Goal: Information Seeking & Learning: Learn about a topic

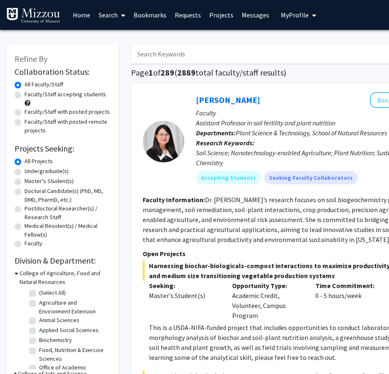
click at [188, 52] on input "Search Keywords" at bounding box center [294, 53] width 326 height 19
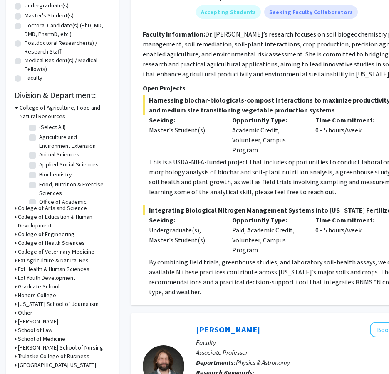
scroll to position [166, 0]
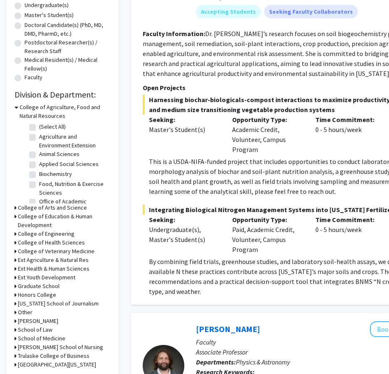
click at [11, 234] on div "Refine By Collaboration Status: Collaboration Status All Faculty/Staff Collabor…" at bounding box center [62, 128] width 112 height 500
click at [12, 234] on div "Refine By Collaboration Status: Collaboration Status All Faculty/Staff Collabor…" at bounding box center [62, 128] width 112 height 500
click at [15, 233] on icon at bounding box center [16, 234] width 2 height 9
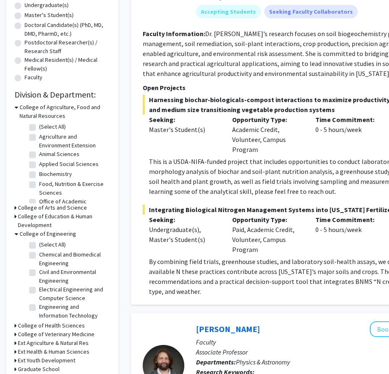
click at [66, 257] on label "Chemical and Biomedical Engineering" at bounding box center [73, 259] width 69 height 17
click at [44, 256] on input "Chemical and Biomedical Engineering" at bounding box center [41, 253] width 5 height 5
checkbox input "true"
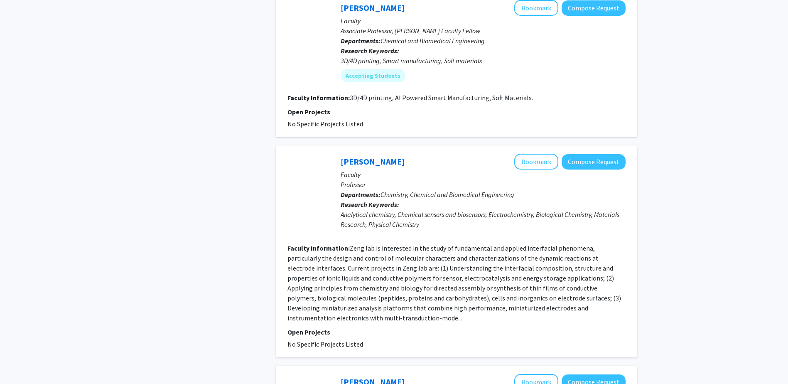
scroll to position [1746, 0]
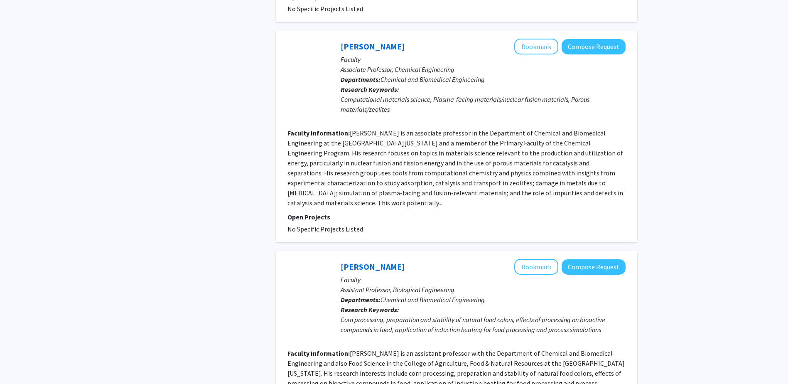
scroll to position [665, 0]
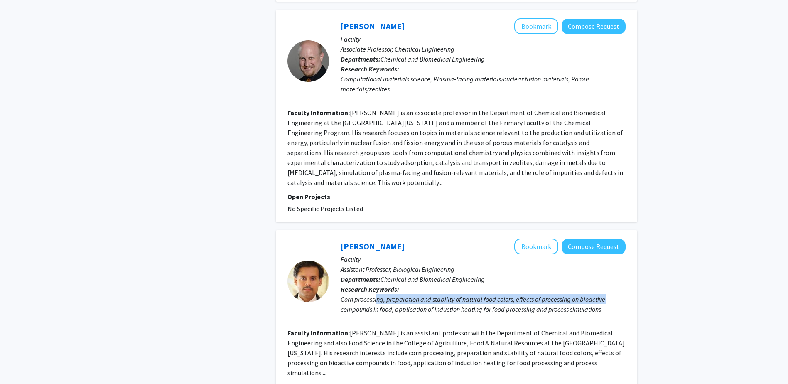
drag, startPoint x: 337, startPoint y: 295, endPoint x: 377, endPoint y: 291, distance: 40.5
click at [377, 291] on div "[PERSON_NAME] Bookmark Compose Request Faculty Assistant Professor, Biological …" at bounding box center [477, 281] width 297 height 85
drag, startPoint x: 377, startPoint y: 291, endPoint x: 368, endPoint y: 291, distance: 9.6
click at [368, 294] on div "Corn processing, preparation and stability of natural food colors, effects of p…" at bounding box center [483, 304] width 285 height 20
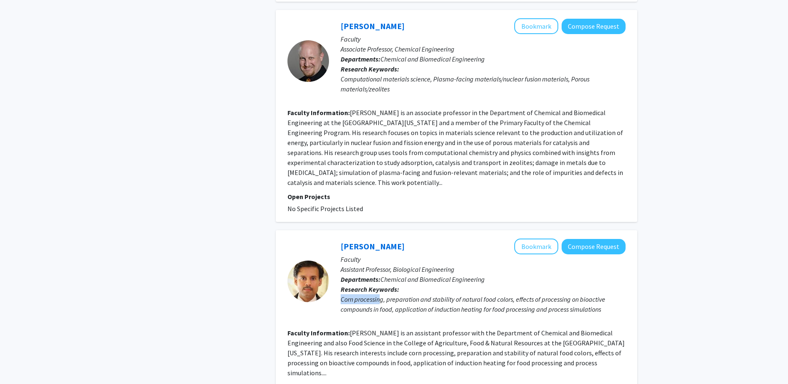
drag, startPoint x: 332, startPoint y: 292, endPoint x: 382, endPoint y: 290, distance: 49.5
click at [382, 290] on div "[PERSON_NAME] Bookmark Compose Request Faculty Assistant Professor, Biological …" at bounding box center [477, 281] width 297 height 85
drag, startPoint x: 382, startPoint y: 290, endPoint x: 396, endPoint y: 302, distance: 18.6
click at [394, 301] on div "Corn processing, preparation and stability of natural food colors, effects of p…" at bounding box center [483, 304] width 285 height 20
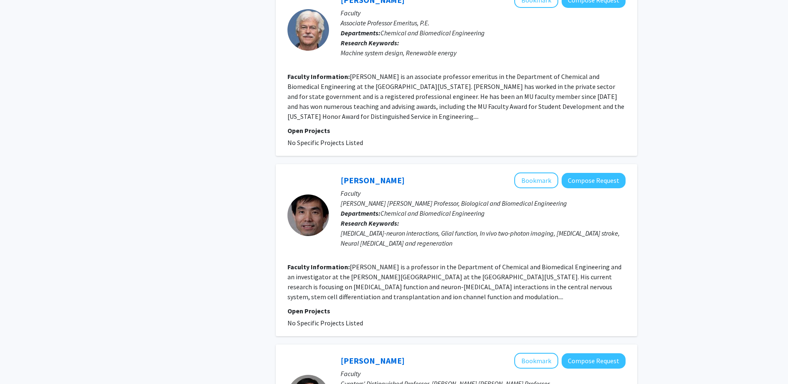
scroll to position [1122, 0]
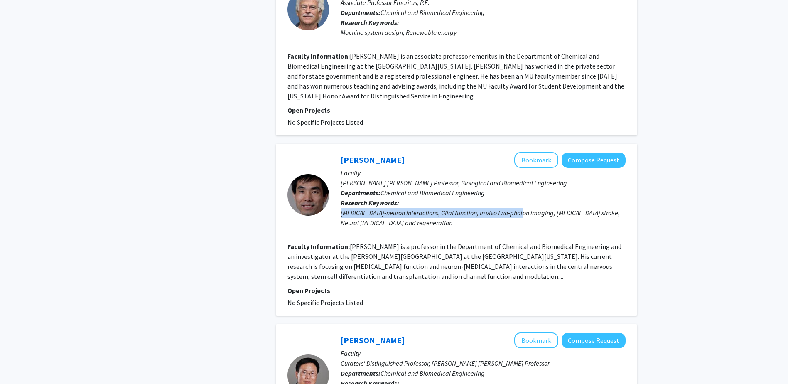
drag, startPoint x: 337, startPoint y: 195, endPoint x: 523, endPoint y: 197, distance: 185.4
click at [394, 197] on div "Shinghua Ding Bookmark Compose Request Faculty [PERSON_NAME] [PERSON_NAME] Prof…" at bounding box center [477, 194] width 297 height 85
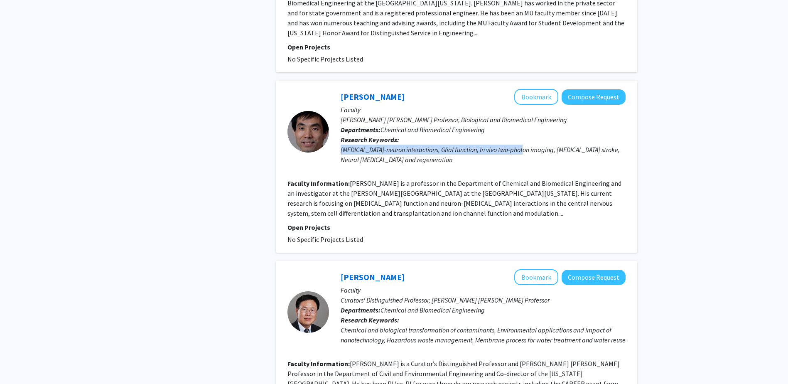
scroll to position [1205, 0]
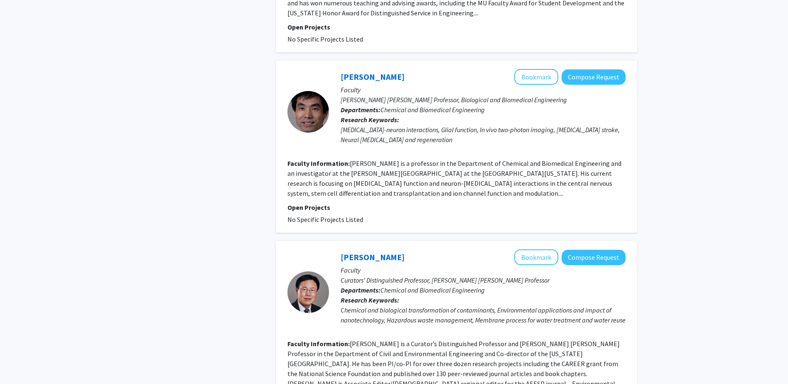
click at [394, 214] on fg-project-list "No Specific Projects Listed" at bounding box center [457, 219] width 338 height 10
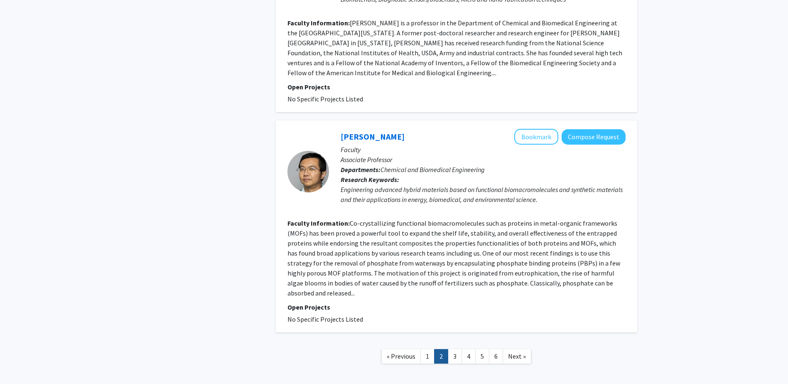
scroll to position [1747, 0]
click at [394, 349] on link "3" at bounding box center [455, 356] width 14 height 15
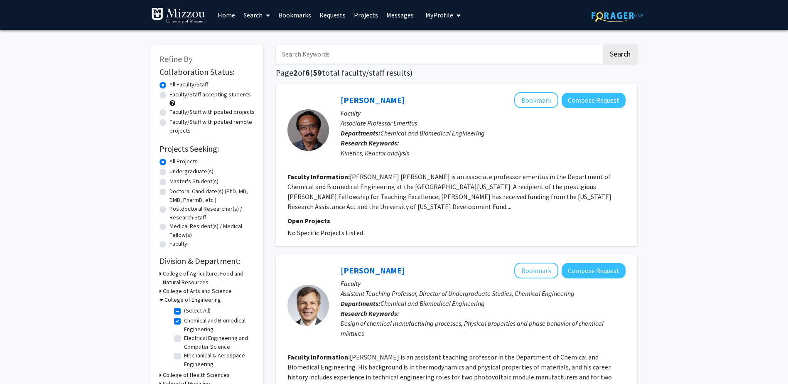
click at [382, 52] on input "Search Keywords" at bounding box center [439, 53] width 326 height 19
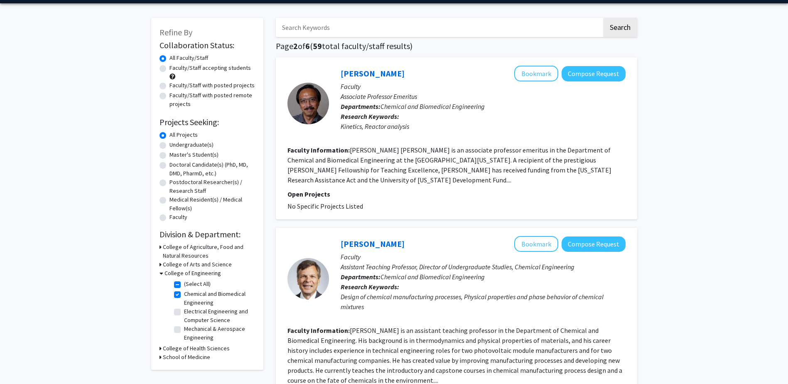
scroll to position [42, 0]
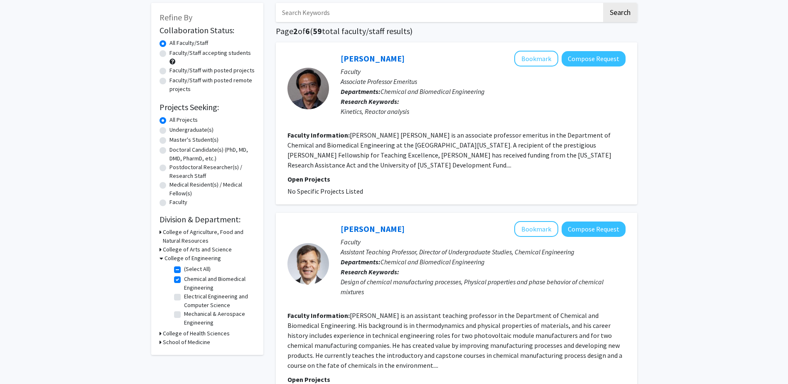
click at [182, 284] on fg-checkbox "Chemical and Biomedical Engineering Chemical and Biomedical Engineering" at bounding box center [213, 283] width 79 height 17
click at [187, 275] on label "Chemical and Biomedical Engineering" at bounding box center [218, 283] width 69 height 17
click at [187, 275] on input "Chemical and Biomedical Engineering" at bounding box center [186, 277] width 5 height 5
checkbox input "false"
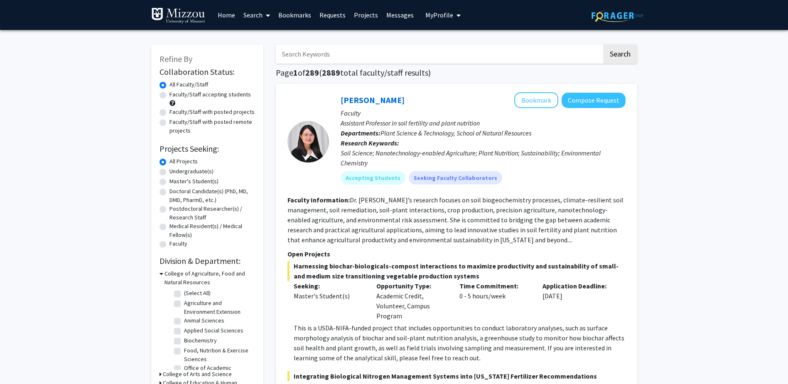
click at [329, 47] on input "Search Keywords" at bounding box center [439, 53] width 326 height 19
type input "[GEOGRAPHIC_DATA]"
click at [394, 44] on button "Search" at bounding box center [621, 53] width 34 height 19
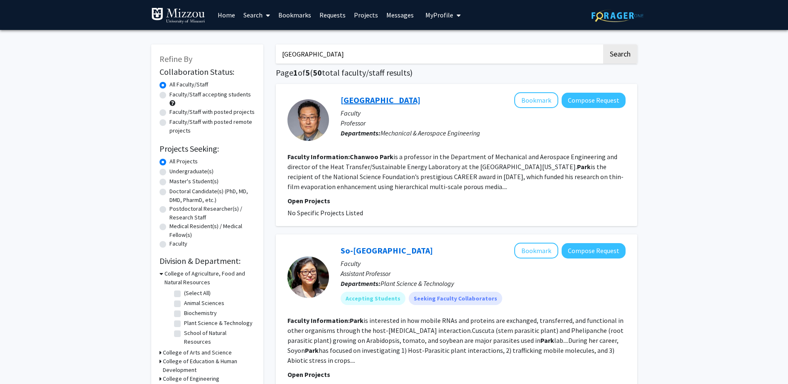
click at [370, 103] on link "[GEOGRAPHIC_DATA]" at bounding box center [381, 100] width 80 height 10
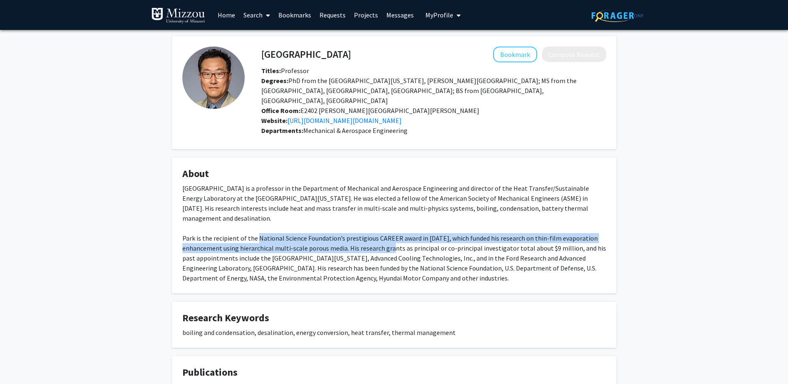
drag, startPoint x: 256, startPoint y: 220, endPoint x: 396, endPoint y: 223, distance: 140.5
click at [394, 223] on div "[GEOGRAPHIC_DATA] is a professor in the Department of Mechanical and Aerospace …" at bounding box center [394, 233] width 424 height 100
drag, startPoint x: 396, startPoint y: 223, endPoint x: 446, endPoint y: 224, distance: 50.3
click at [394, 224] on div "[GEOGRAPHIC_DATA] is a professor in the Department of Mechanical and Aerospace …" at bounding box center [394, 233] width 424 height 100
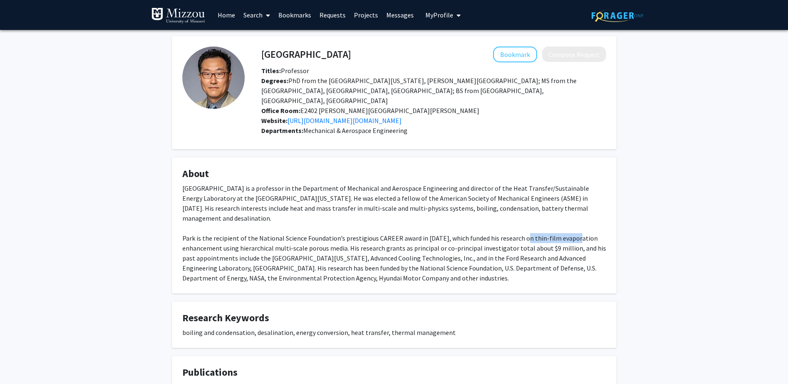
drag, startPoint x: 521, startPoint y: 218, endPoint x: 571, endPoint y: 217, distance: 49.9
click at [394, 217] on div "[GEOGRAPHIC_DATA] is a professor in the Department of Mechanical and Aerospace …" at bounding box center [394, 233] width 424 height 100
drag, startPoint x: 182, startPoint y: 231, endPoint x: 335, endPoint y: 229, distance: 152.1
click at [335, 229] on div "[GEOGRAPHIC_DATA] is a professor in the Department of Mechanical and Aerospace …" at bounding box center [394, 233] width 424 height 100
drag, startPoint x: 335, startPoint y: 229, endPoint x: 402, endPoint y: 242, distance: 68.1
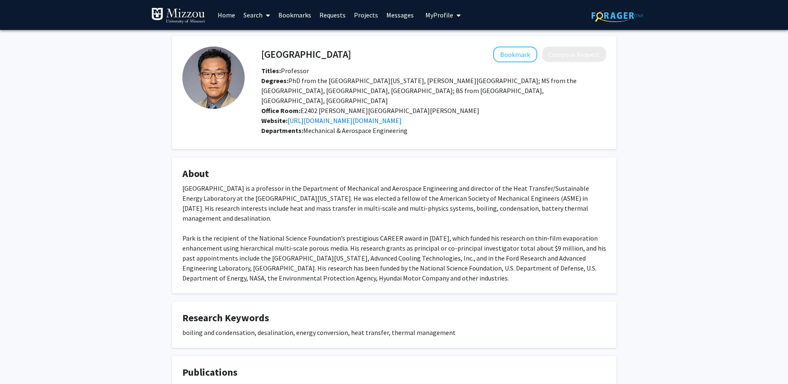
click at [394, 242] on div "[GEOGRAPHIC_DATA] is a professor in the Department of Mechanical and Aerospace …" at bounding box center [394, 233] width 424 height 100
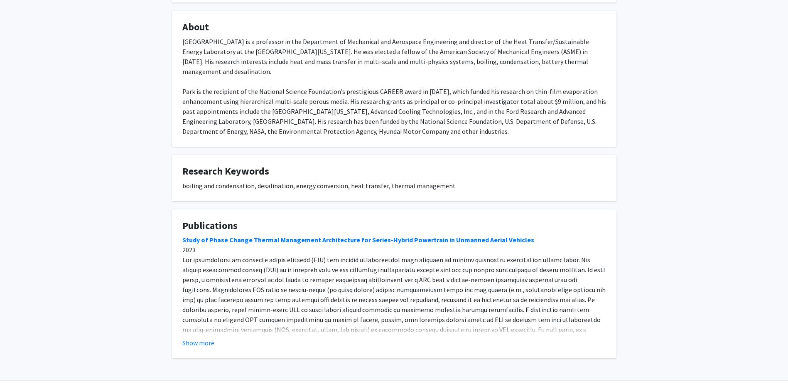
scroll to position [153, 0]
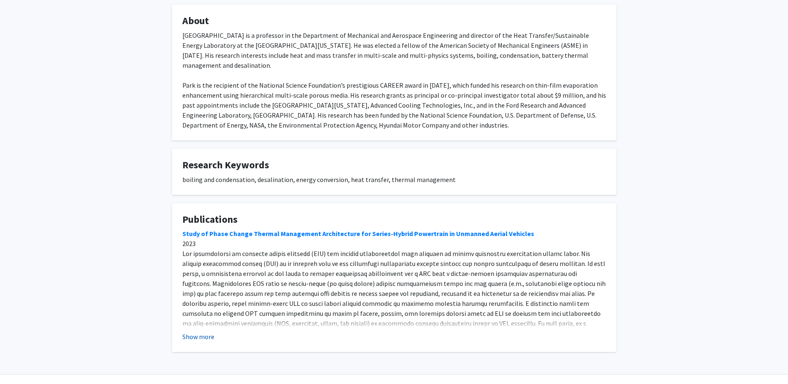
click at [200, 332] on button "Show more" at bounding box center [198, 337] width 32 height 10
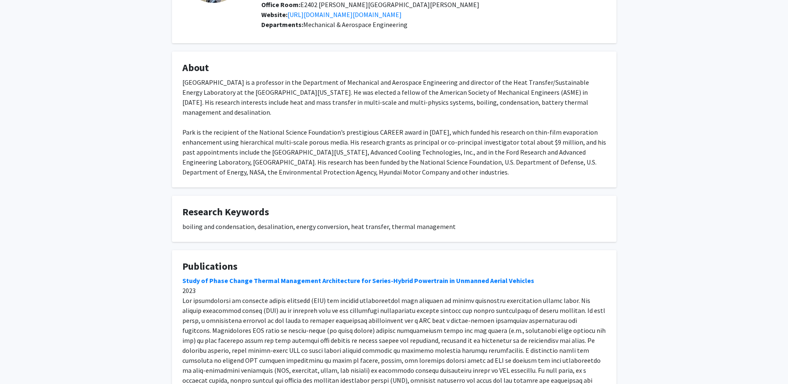
scroll to position [195, 0]
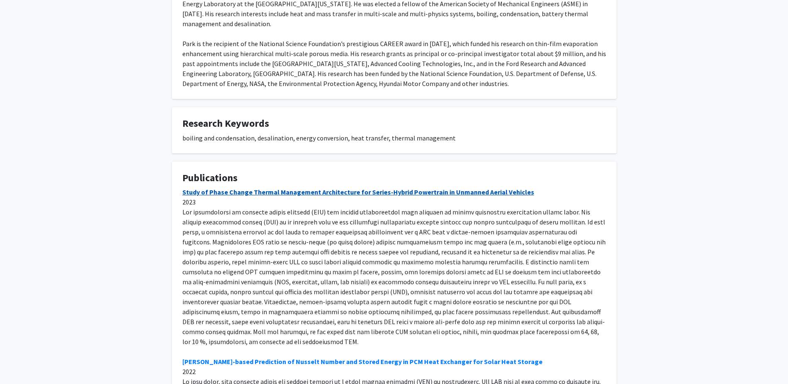
drag, startPoint x: 365, startPoint y: 164, endPoint x: 415, endPoint y: 172, distance: 51.3
drag, startPoint x: 415, startPoint y: 172, endPoint x: 493, endPoint y: 154, distance: 79.8
click at [394, 172] on h4 "Publications" at bounding box center [394, 178] width 424 height 12
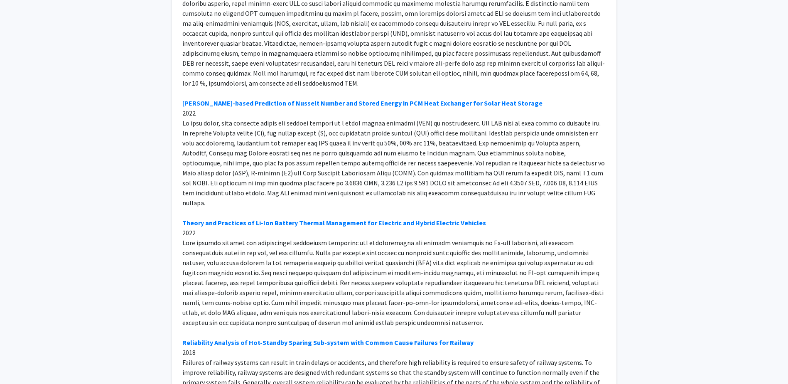
scroll to position [402, 0]
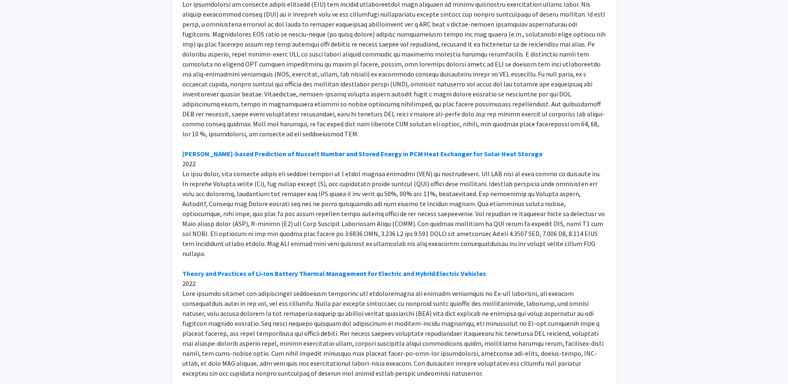
click at [254, 165] on div "Study of Phase Change Thermal Management Architecture for Series-Hybrid Powertr…" at bounding box center [394, 283] width 424 height 608
drag, startPoint x: 337, startPoint y: 164, endPoint x: 478, endPoint y: 168, distance: 140.5
click at [394, 168] on div "Study of Phase Change Thermal Management Architecture for Series-Hybrid Powertr…" at bounding box center [394, 283] width 424 height 608
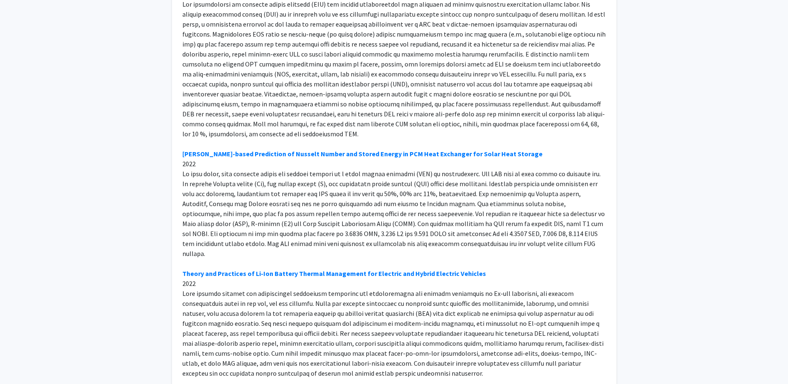
click at [279, 168] on div "Study of Phase Change Thermal Management Architecture for Series-Hybrid Powertr…" at bounding box center [394, 283] width 424 height 608
click at [394, 176] on div "Study of Phase Change Thermal Management Architecture for Series-Hybrid Powertr…" at bounding box center [394, 283] width 424 height 608
drag, startPoint x: 579, startPoint y: 176, endPoint x: 600, endPoint y: 174, distance: 20.5
click at [394, 174] on div "Study of Phase Change Thermal Management Architecture for Series-Hybrid Powertr…" at bounding box center [394, 283] width 424 height 608
drag, startPoint x: 600, startPoint y: 174, endPoint x: 563, endPoint y: 172, distance: 36.6
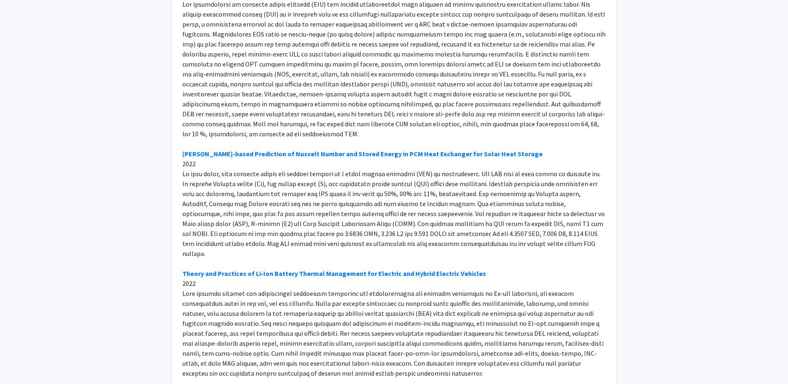
click at [394, 172] on div "Study of Phase Change Thermal Management Architecture for Series-Hybrid Powertr…" at bounding box center [394, 283] width 424 height 608
click at [394, 173] on div "Study of Phase Change Thermal Management Architecture for Series-Hybrid Powertr…" at bounding box center [394, 283] width 424 height 608
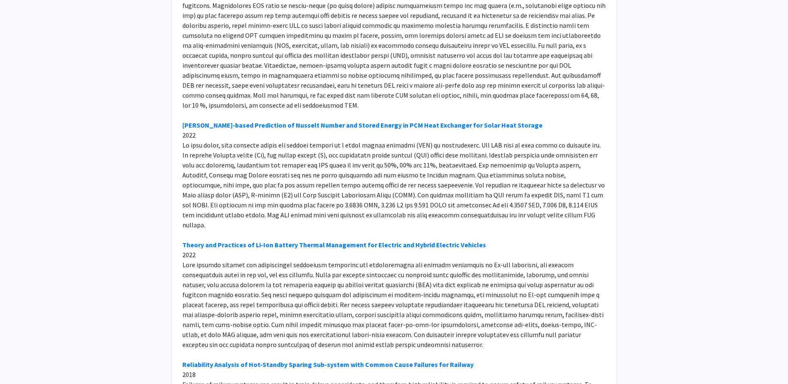
scroll to position [444, 0]
